Goal: Find specific page/section: Find specific page/section

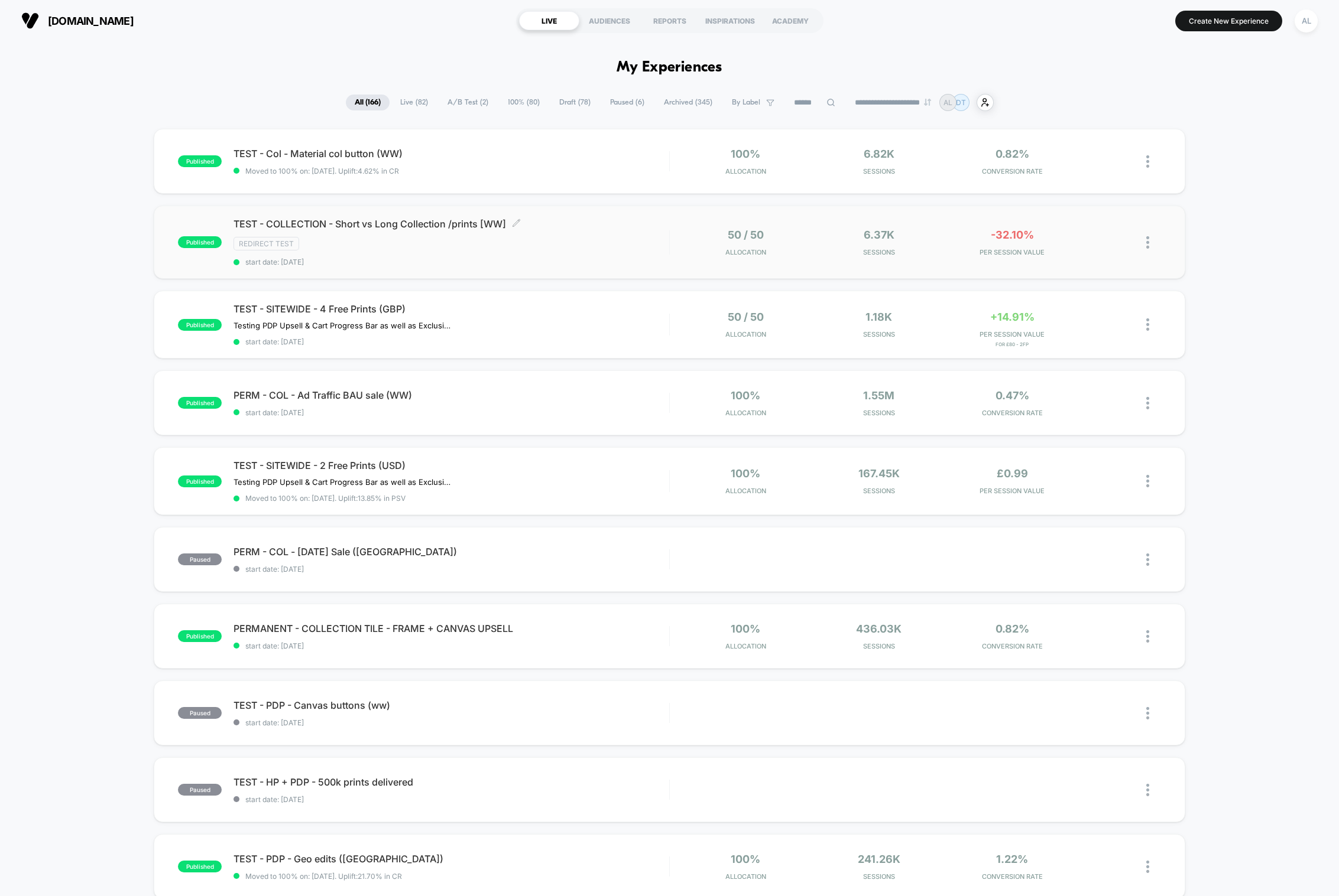
click at [572, 241] on div "Redirect Test" at bounding box center [451, 244] width 435 height 14
